Goal: Information Seeking & Learning: Find specific fact

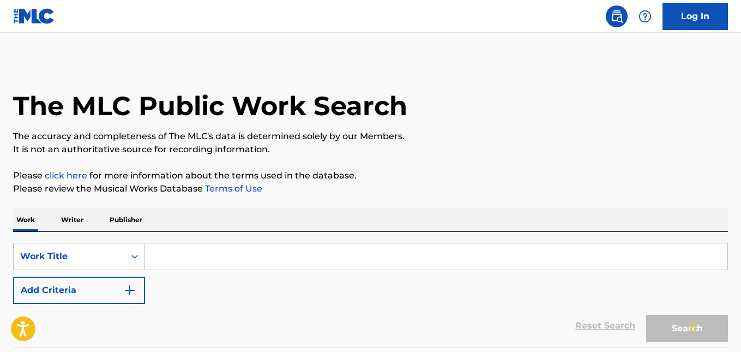
click at [197, 245] on input "Search Form" at bounding box center [436, 256] width 582 height 26
paste input "Las Mujeres Gozan"
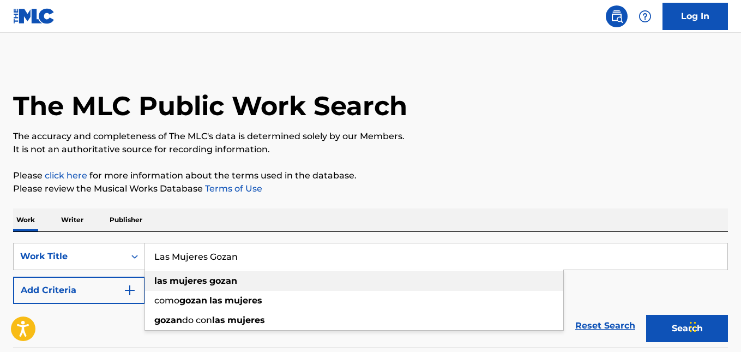
click at [220, 283] on strong "gozan" at bounding box center [223, 280] width 28 height 10
type input "las mujeres gozan"
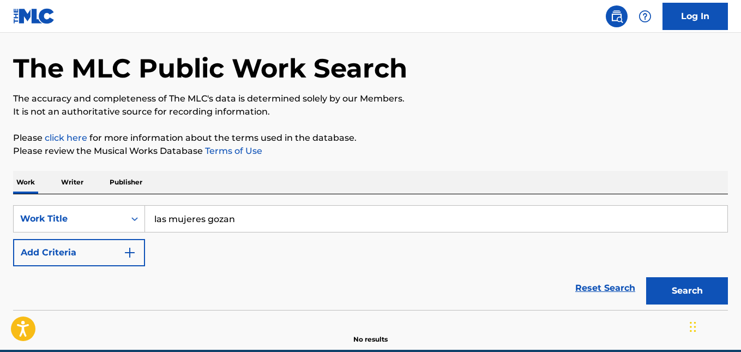
scroll to position [88, 0]
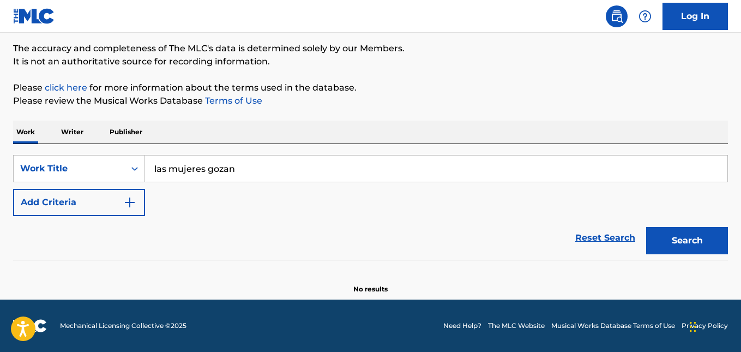
click at [662, 238] on button "Search" at bounding box center [687, 240] width 82 height 27
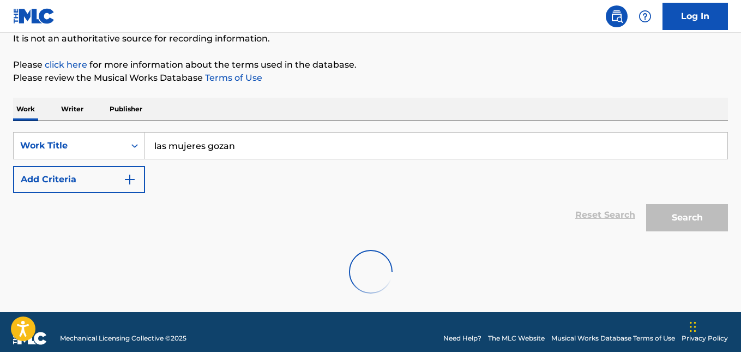
scroll to position [123, 0]
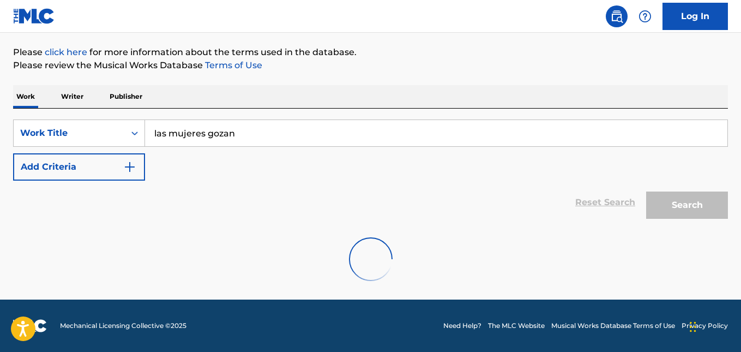
click at [130, 167] on img "Search Form" at bounding box center [129, 166] width 13 height 13
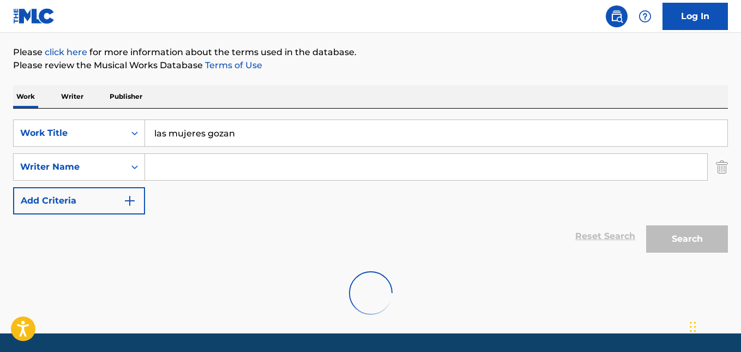
click at [192, 165] on input "Search Form" at bounding box center [426, 167] width 562 height 26
paste input "RAFFI LEBRON"
type input "RAFFI LEBRON"
click at [209, 224] on div "Reset Search Search" at bounding box center [370, 236] width 715 height 44
click at [310, 217] on div "Reset Search Search" at bounding box center [370, 236] width 715 height 44
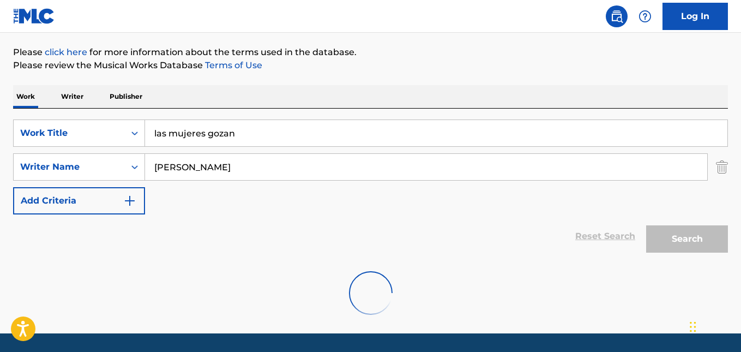
click at [286, 135] on input "las mujeres gozan" at bounding box center [436, 133] width 582 height 26
click at [235, 165] on input "RAFFI LEBRON" at bounding box center [426, 167] width 562 height 26
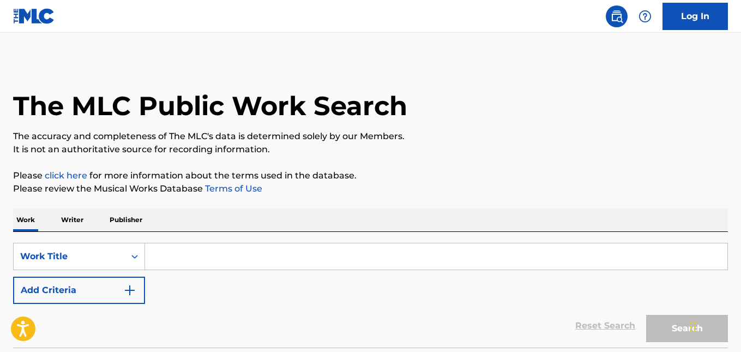
click at [196, 240] on div "SearchWithCriteriaf0729c63-a0a7-4bcf-9956-14f36d87fc27 Work Title Add Criteria …" at bounding box center [370, 290] width 715 height 116
click at [193, 258] on input "Search Form" at bounding box center [436, 256] width 582 height 26
paste input "Las Mujeres Gozan"
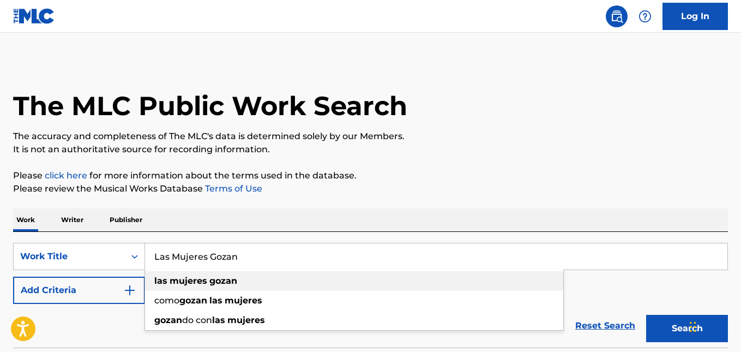
drag, startPoint x: 184, startPoint y: 278, endPoint x: 147, endPoint y: 291, distance: 39.8
click at [182, 278] on strong "mujeres" at bounding box center [189, 280] width 38 height 10
type input "las mujeres gozan"
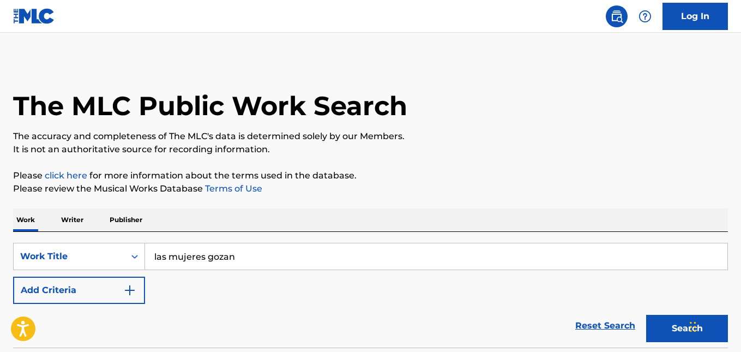
click at [132, 291] on img "Search Form" at bounding box center [129, 289] width 13 height 13
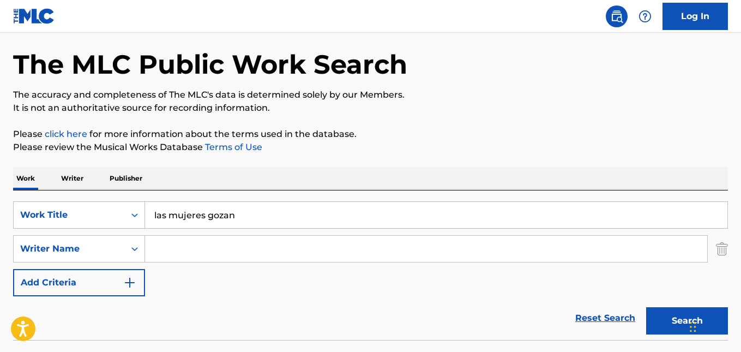
scroll to position [109, 0]
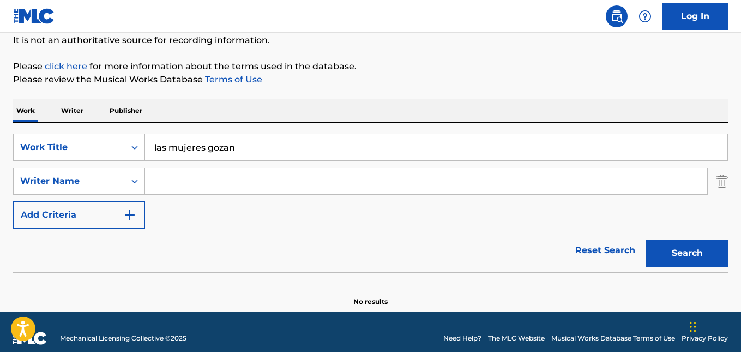
click at [216, 177] on input "Search Form" at bounding box center [426, 181] width 562 height 26
paste input "[PERSON_NAME]"
type input "[PERSON_NAME]"
click at [682, 251] on button "Search" at bounding box center [687, 252] width 82 height 27
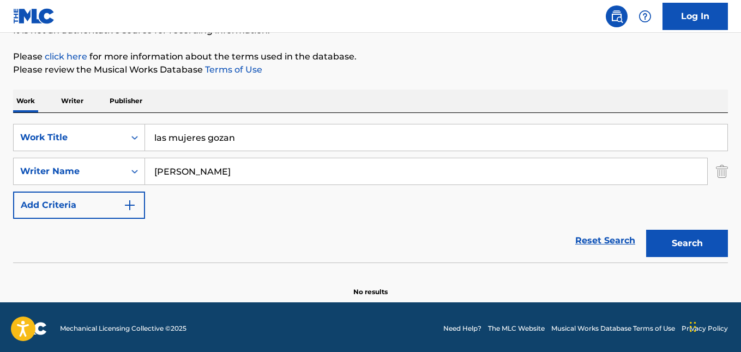
scroll to position [122, 0]
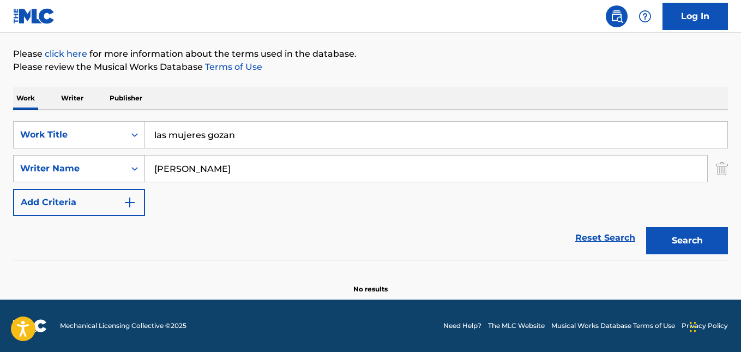
click at [137, 168] on icon "Search Form" at bounding box center [134, 169] width 7 height 4
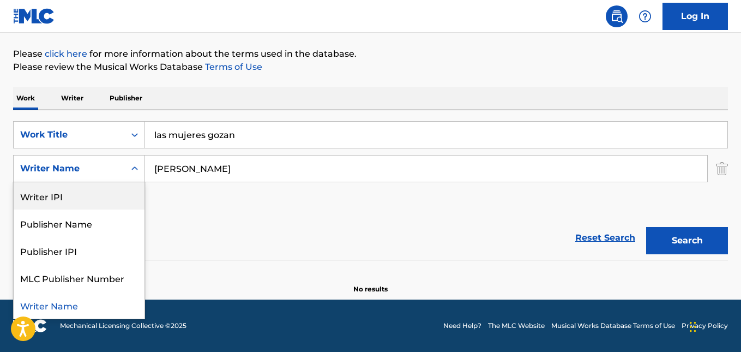
click at [88, 196] on div "Writer IPI" at bounding box center [79, 195] width 131 height 27
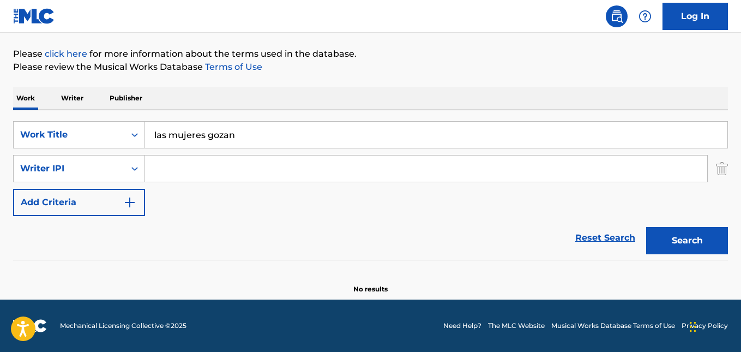
click at [192, 160] on input "Search Form" at bounding box center [426, 168] width 562 height 26
paste input "1193734437"
click at [172, 166] on input "1193734437" at bounding box center [426, 168] width 562 height 26
type input "1193734437"
click at [673, 237] on button "Search" at bounding box center [687, 240] width 82 height 27
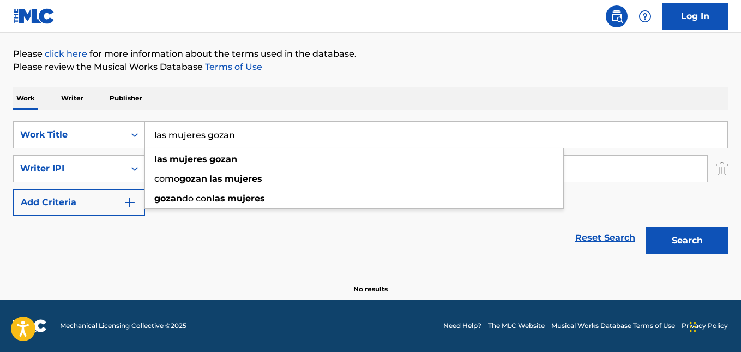
drag, startPoint x: 239, startPoint y: 133, endPoint x: 185, endPoint y: 83, distance: 73.3
click at [149, 131] on input "las mujeres gozan" at bounding box center [436, 135] width 582 height 26
